Goal: Find specific page/section: Find specific page/section

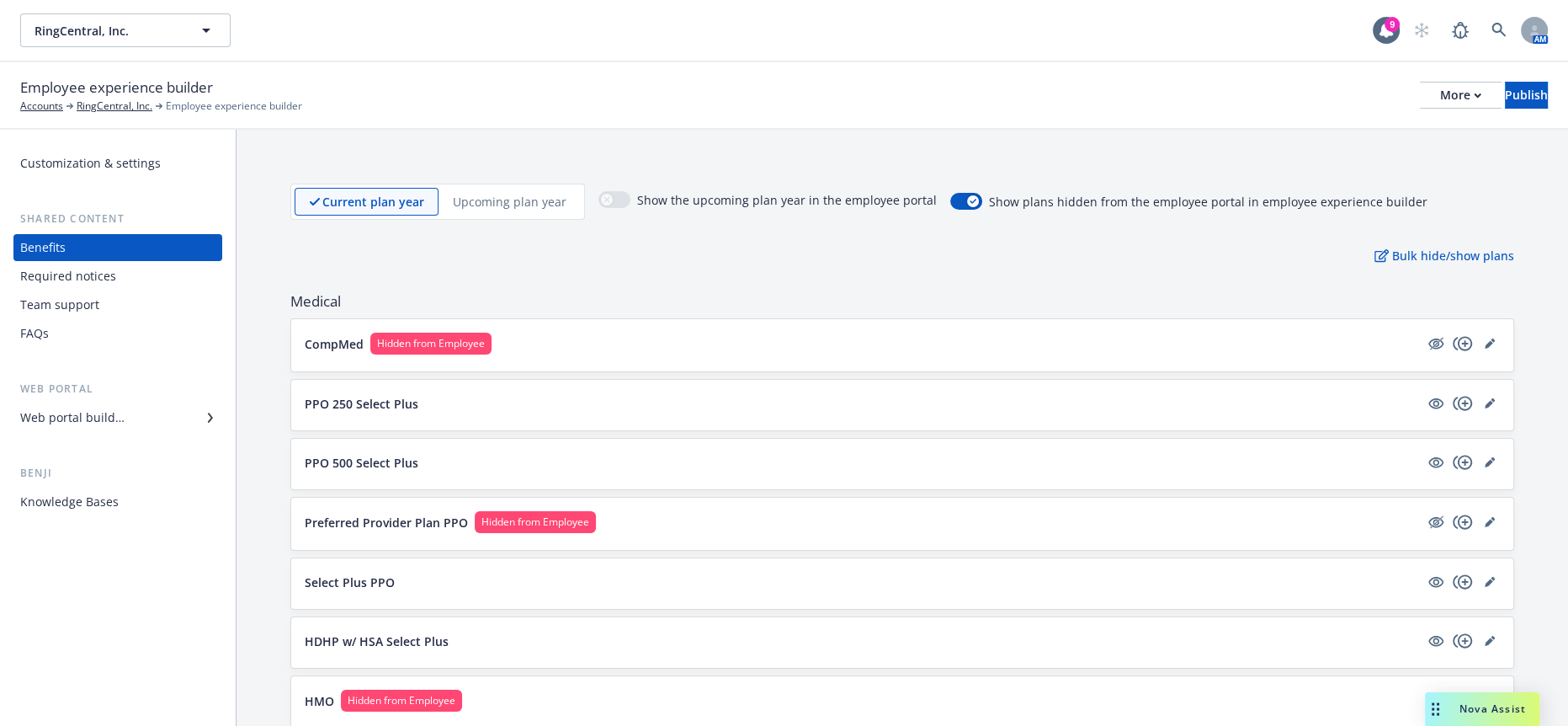
click at [1477, 711] on span "Nova Assist" at bounding box center [1492, 708] width 66 height 14
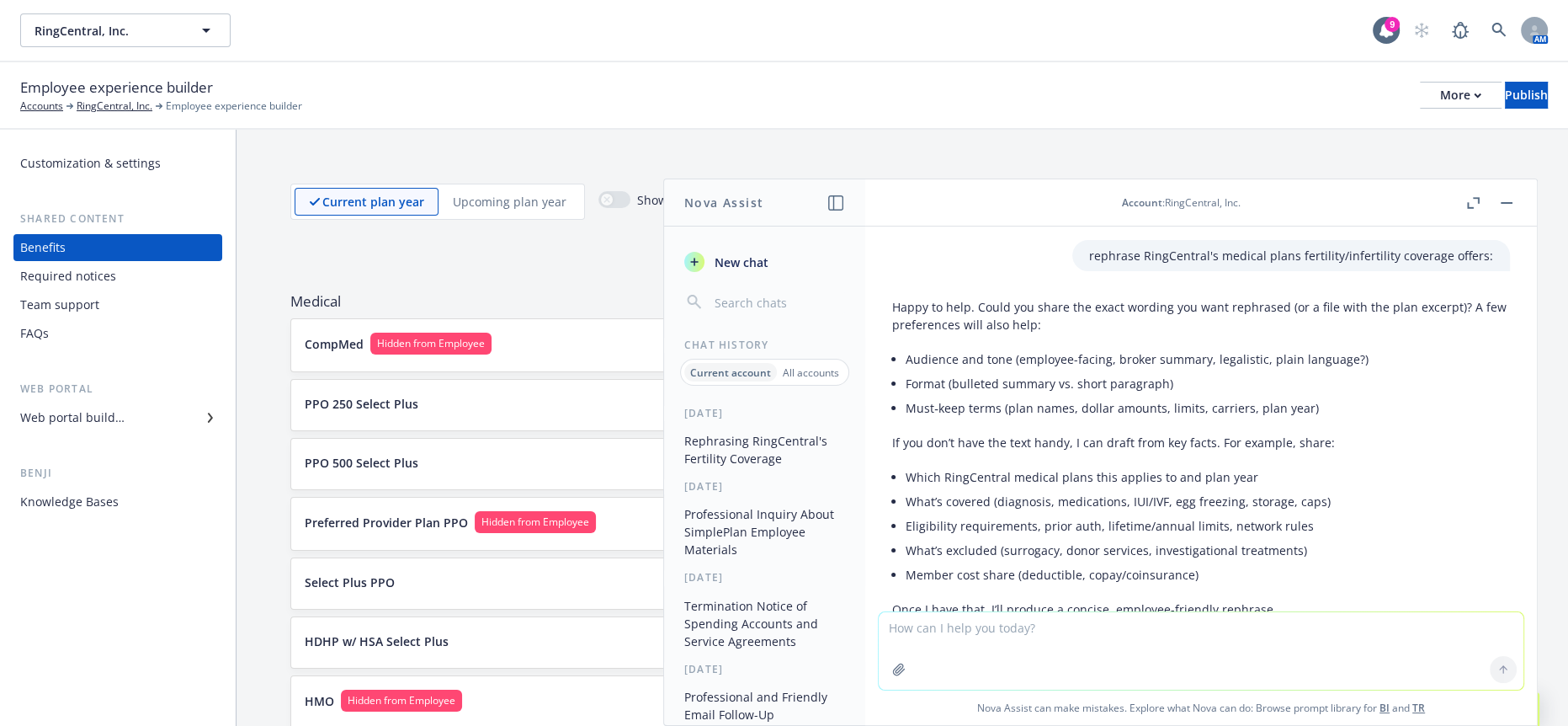
click at [1060, 630] on textarea at bounding box center [1200, 651] width 644 height 78
paste textarea "Adding an additional Cigna Medical Plan option: Cigna Gold SimplePlan"
type textarea "more professional: Adding an additional Cigna Medical Plan option: Cigna Gold S…"
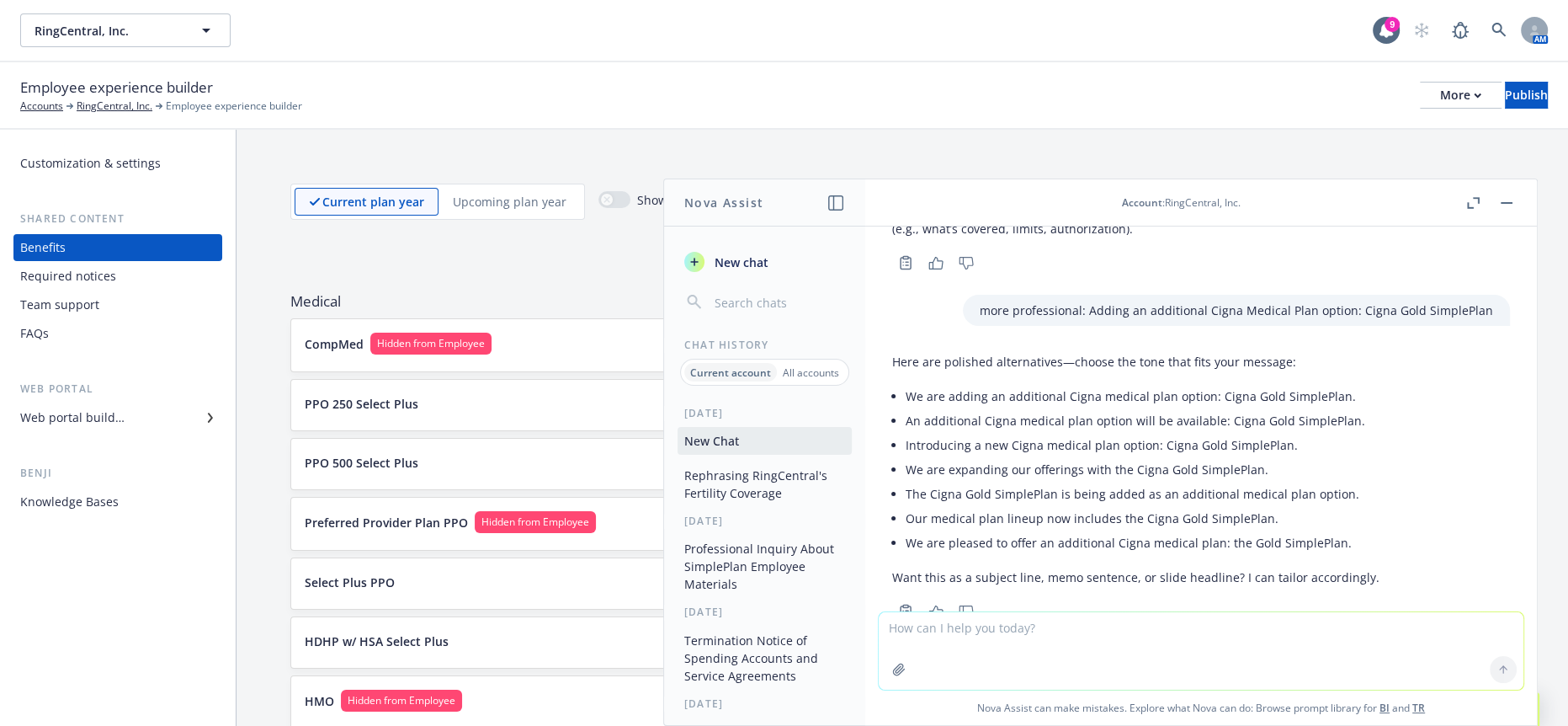
scroll to position [779, 0]
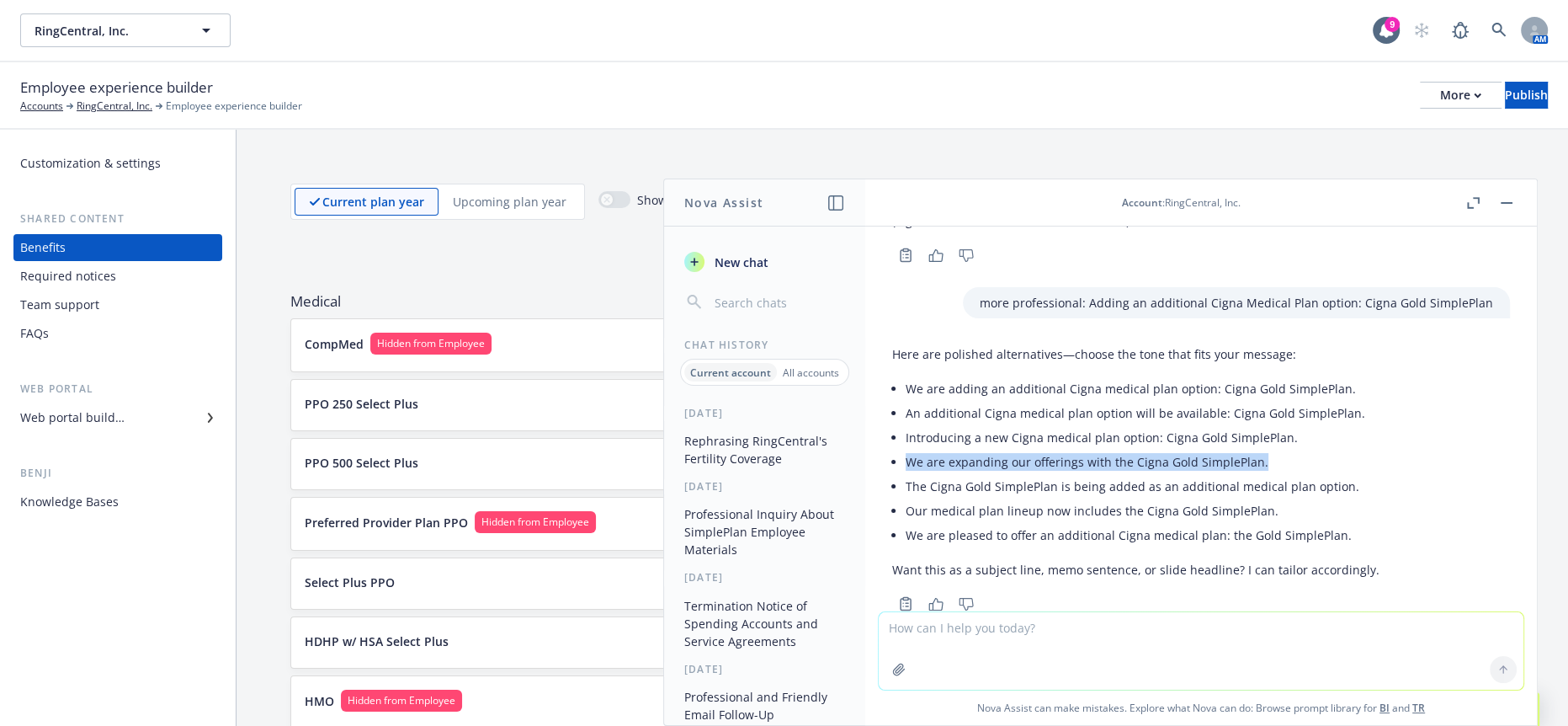
drag, startPoint x: 1248, startPoint y: 432, endPoint x: 906, endPoint y: 439, distance: 342.1
click at [906, 450] on li "We are expanding our offerings with the Cigna Gold SimplePlan." at bounding box center [1141, 462] width 473 height 25
copy li "We are expanding our offerings with the Cigna Gold SimplePlan."
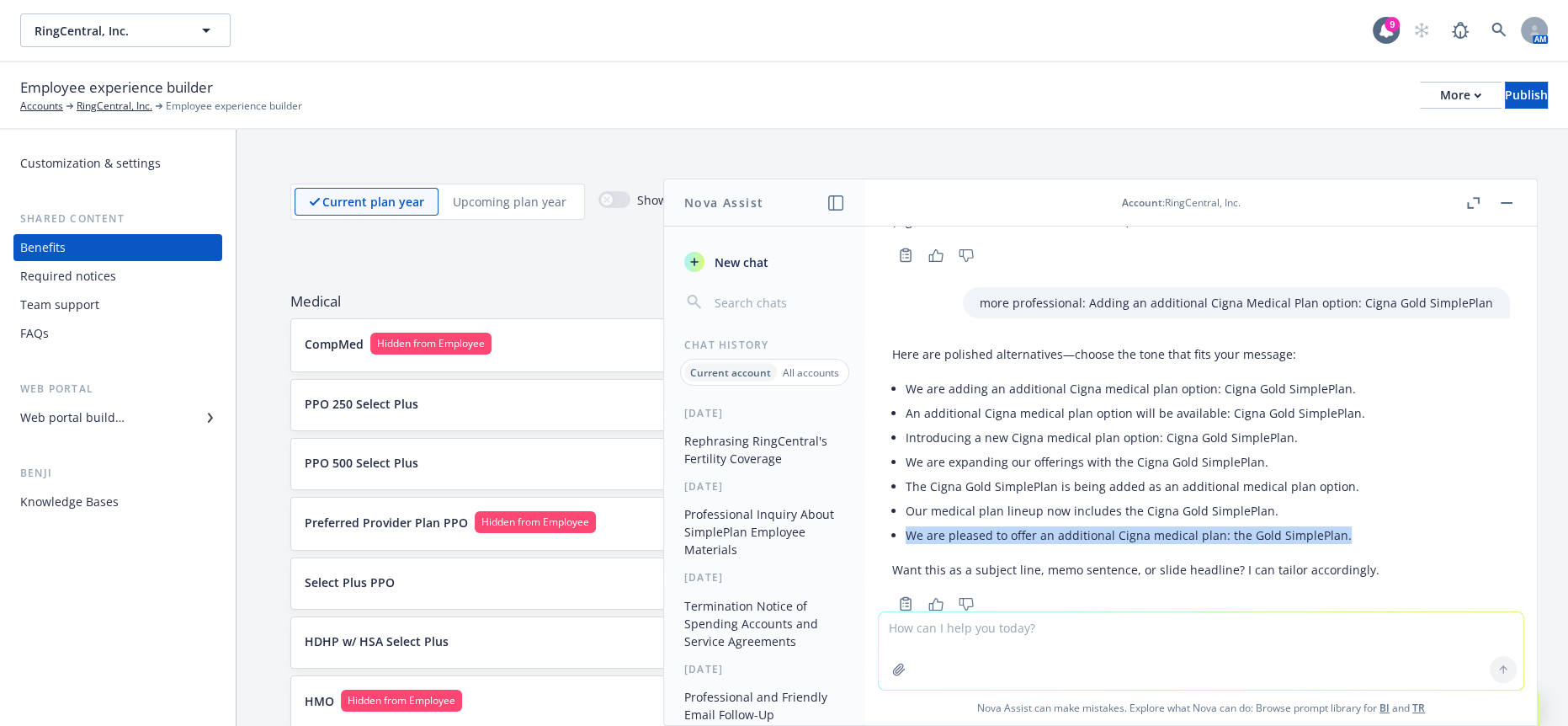
drag, startPoint x: 1335, startPoint y: 503, endPoint x: 905, endPoint y: 505, distance: 430.0
click at [905, 523] on li "We are pleased to offer an additional Cigna medical plan: the Gold SimplePlan." at bounding box center [1141, 535] width 473 height 25
click at [1048, 498] on li "Our medical plan lineup now includes the Cigna Gold SimplePlan." at bounding box center [1141, 511] width 473 height 25
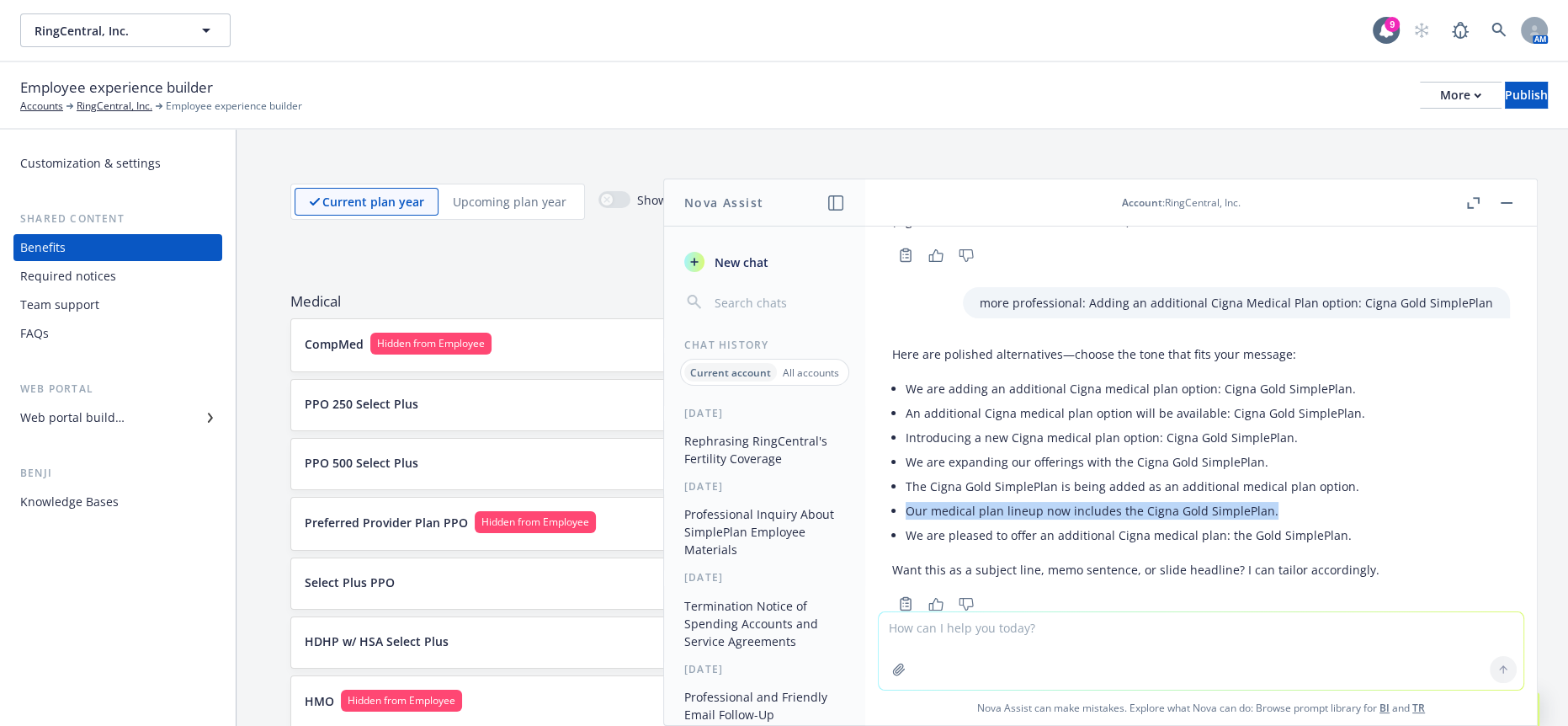
drag, startPoint x: 1264, startPoint y: 481, endPoint x: 908, endPoint y: 481, distance: 356.0
click at [908, 498] on li "Our medical plan lineup now includes the Cigna Gold SimplePlan." at bounding box center [1141, 511] width 473 height 25
copy li "Our medical plan lineup now includes the Cigna Gold SimplePlan."
click at [1337, 474] on li "The Cigna Gold SimplePlan is being added as an additional medical plan option." at bounding box center [1141, 486] width 473 height 25
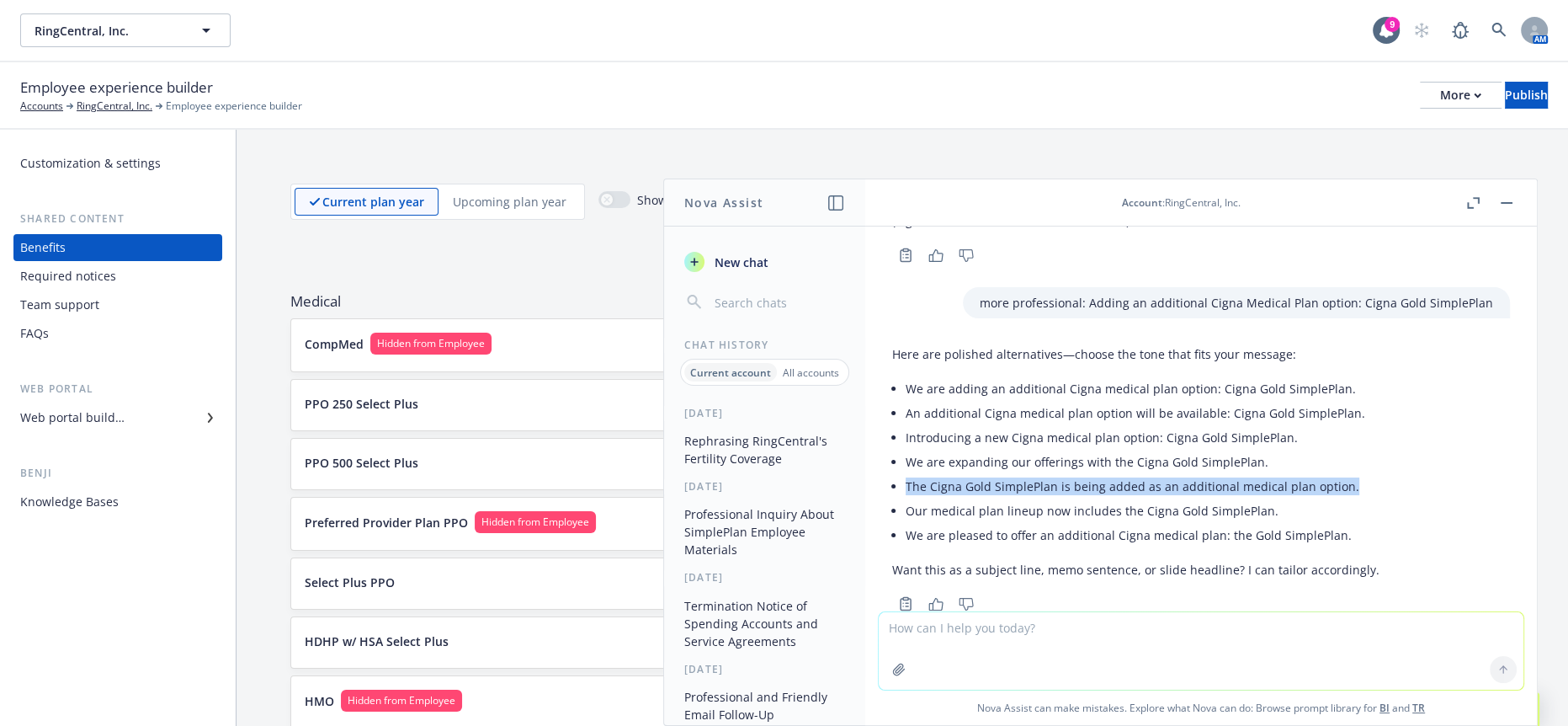
drag, startPoint x: 1337, startPoint y: 456, endPoint x: 900, endPoint y: 455, distance: 437.0
click at [900, 455] on div "Here are polished alternatives—choose the tone that fits your message: We are a…" at bounding box center [1135, 462] width 488 height 247
copy li "The Cigna Gold SimplePlan is being added as an additional medical plan option."
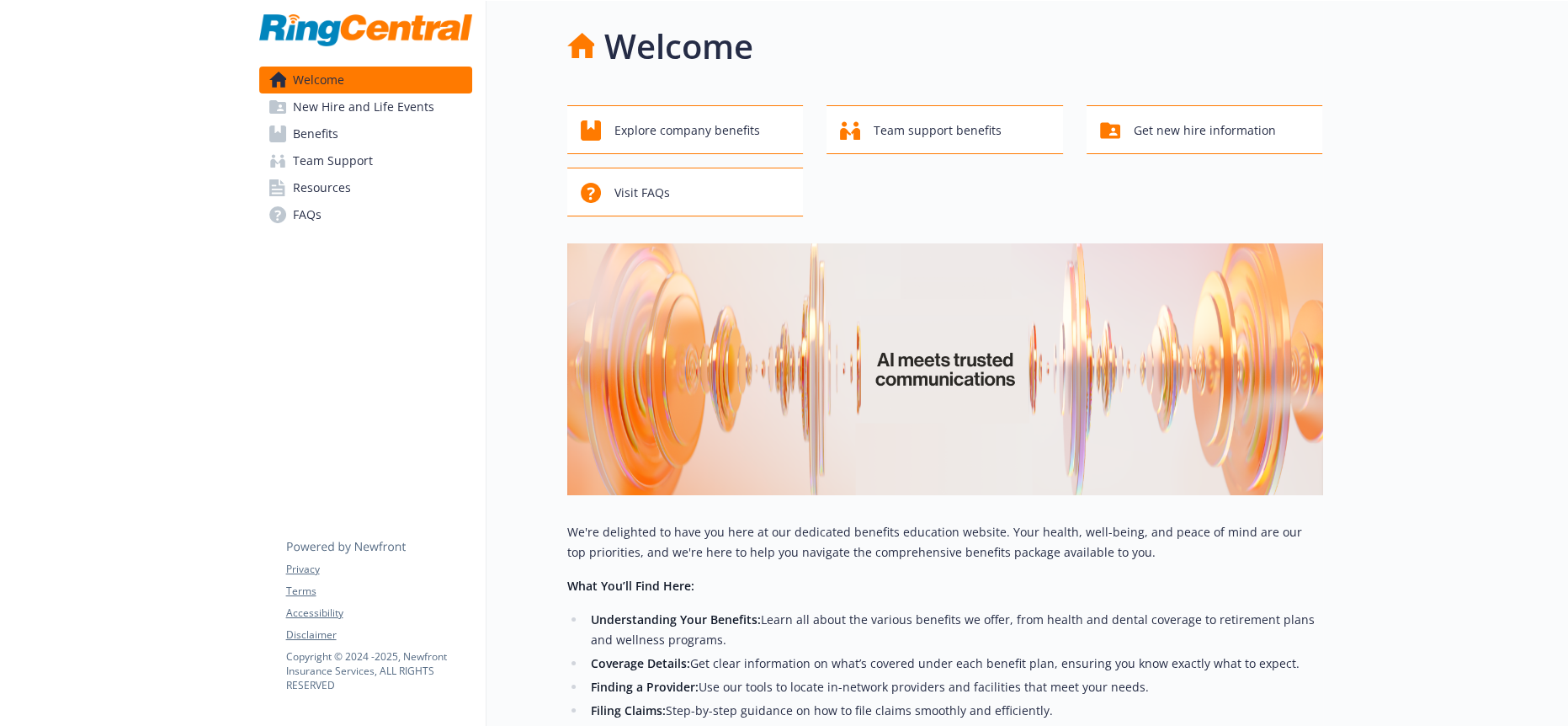
click at [373, 121] on link "Benefits" at bounding box center [365, 134] width 212 height 27
